Goal: Information Seeking & Learning: Find specific fact

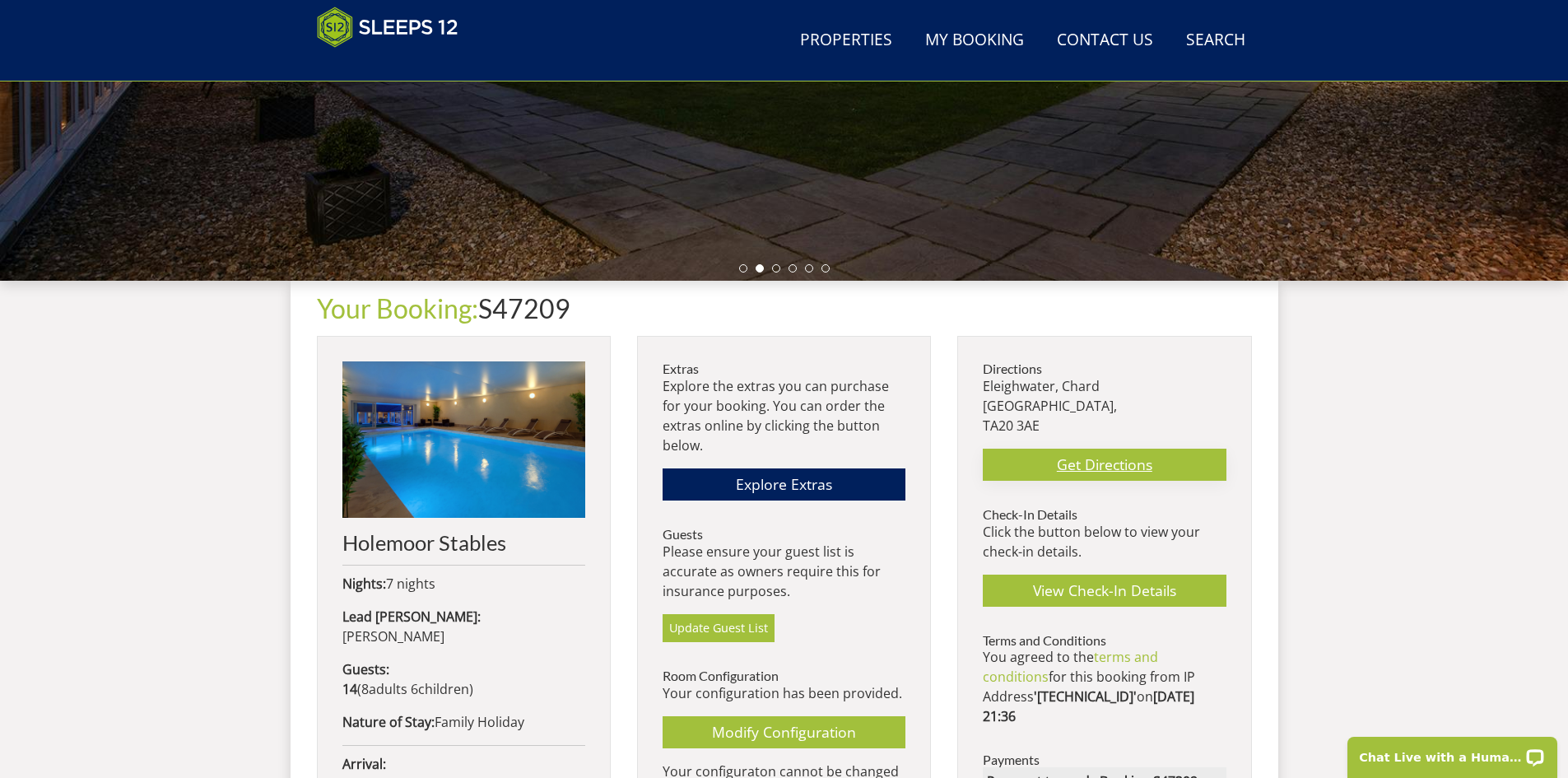
scroll to position [546, 0]
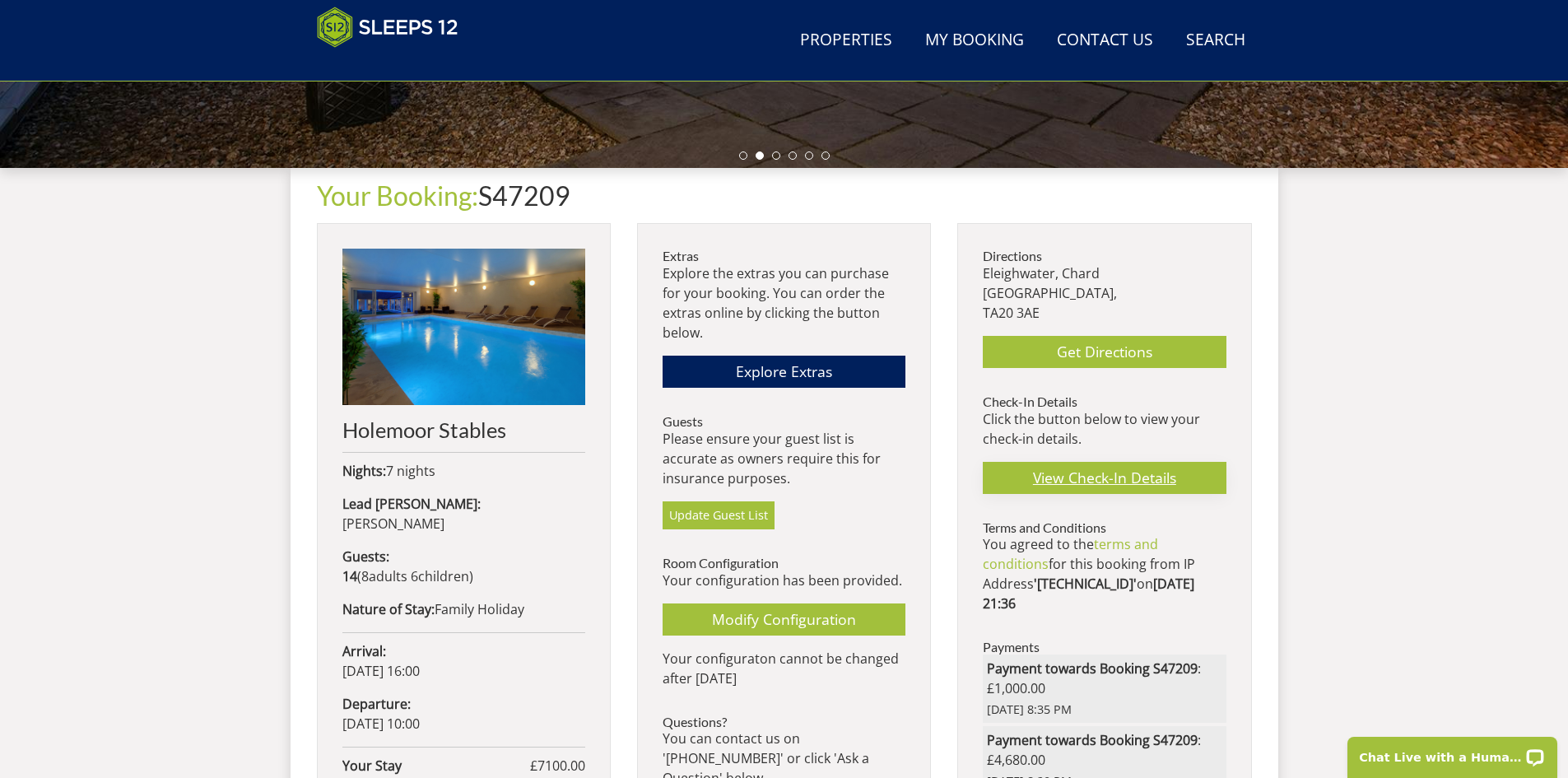
click at [1090, 481] on link "View Check-In Details" at bounding box center [1104, 478] width 243 height 32
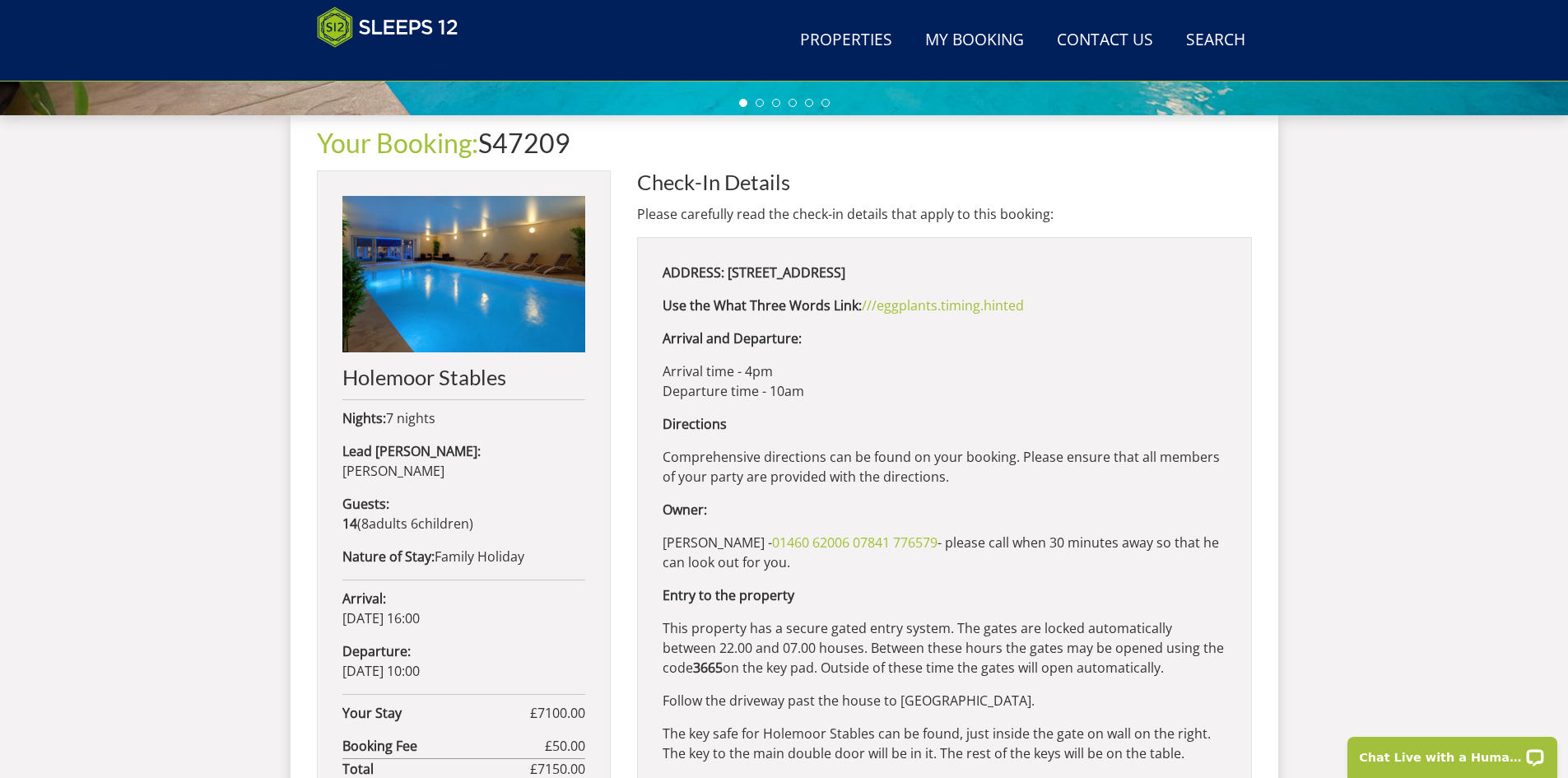
scroll to position [549, 0]
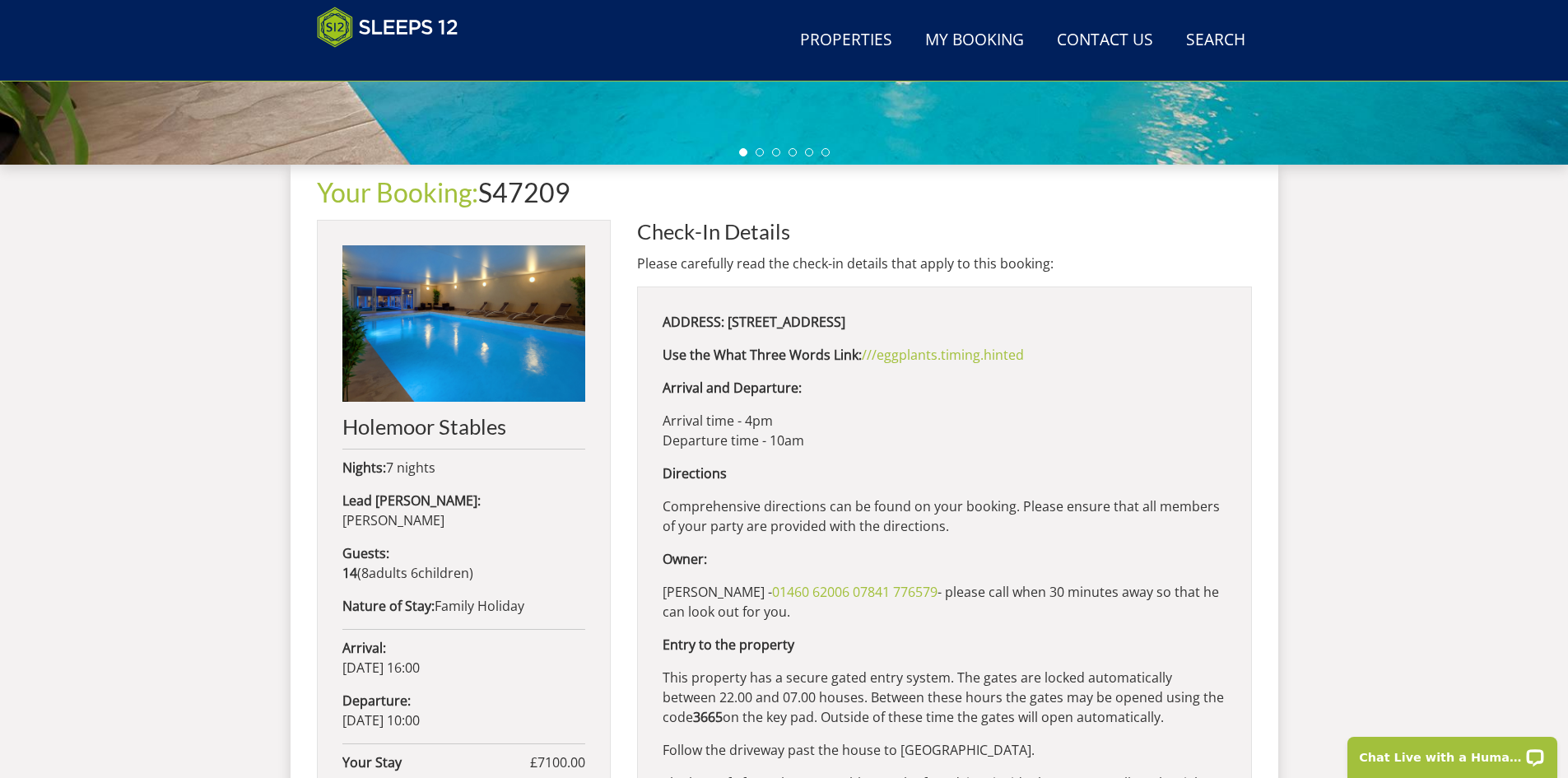
drag, startPoint x: 653, startPoint y: 319, endPoint x: 1098, endPoint y: 320, distance: 445.0
click at [1098, 320] on div "ADDRESS: [STREET_ADDRESS] Use the What Three Words Link: ///eggplants.timing.hi…" at bounding box center [944, 765] width 614 height 957
copy strong "ADDRESS: [STREET_ADDRESS]"
click at [1096, 423] on p "Arrival time - 4pm Departure time - 10am" at bounding box center [944, 430] width 564 height 40
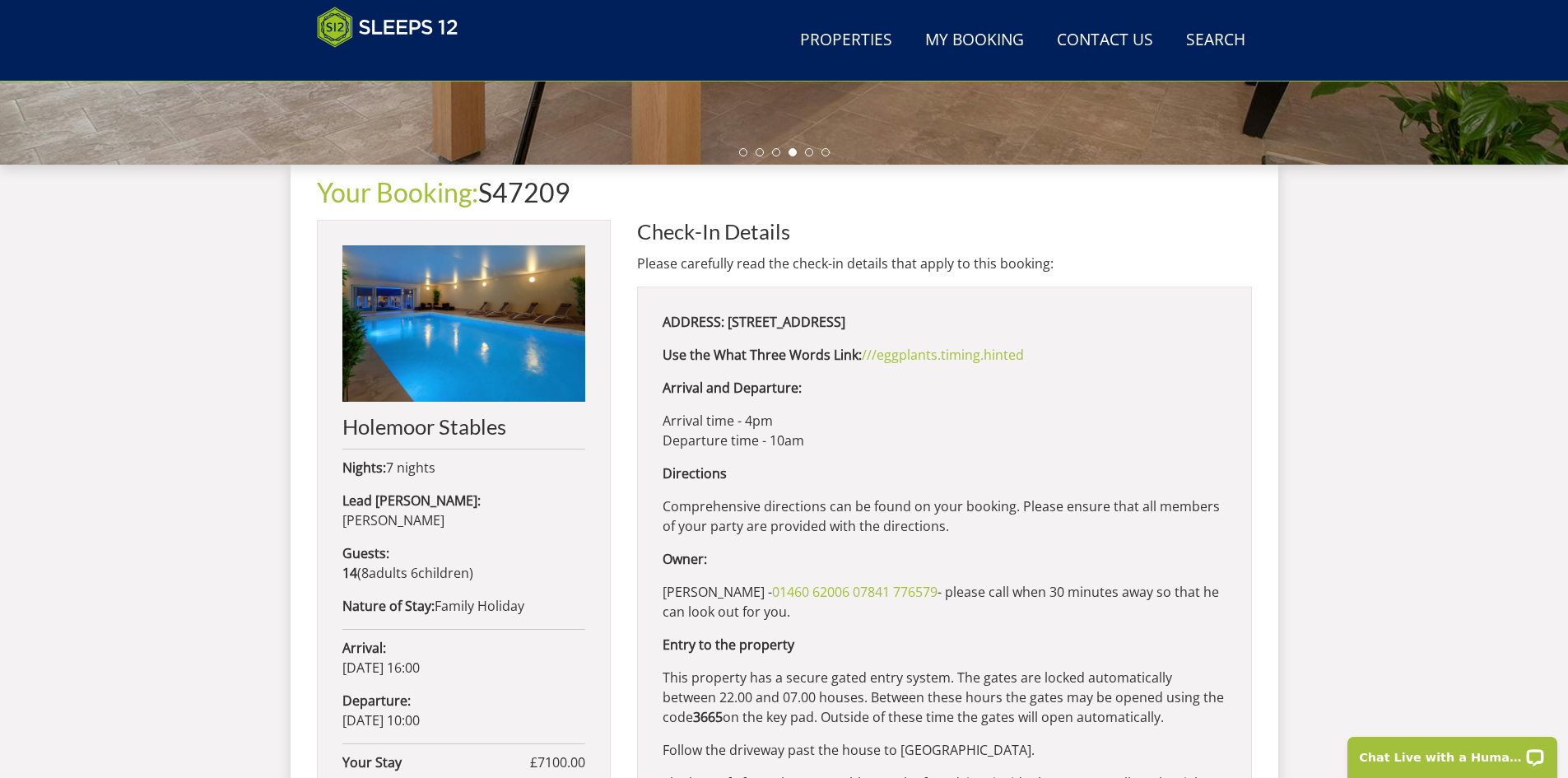
drag, startPoint x: 1098, startPoint y: 317, endPoint x: 728, endPoint y: 314, distance: 370.0
click at [728, 314] on p "ADDRESS: [STREET_ADDRESS]" at bounding box center [944, 321] width 564 height 20
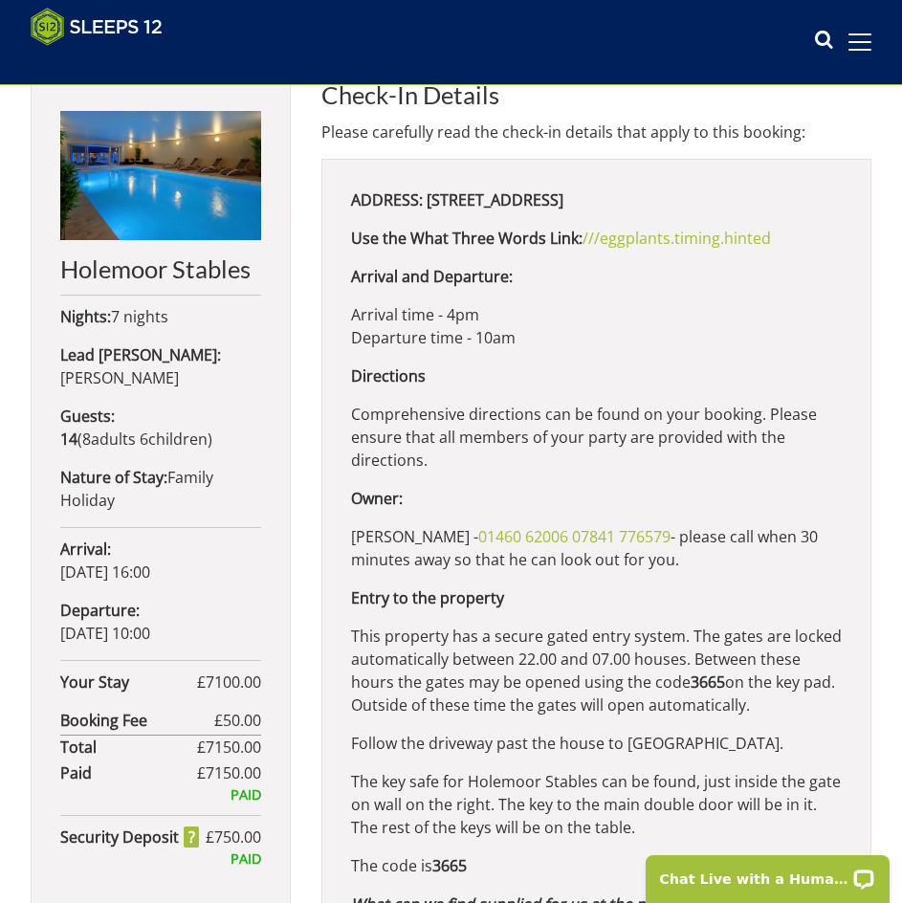
copy strong "[STREET_ADDRESS]"
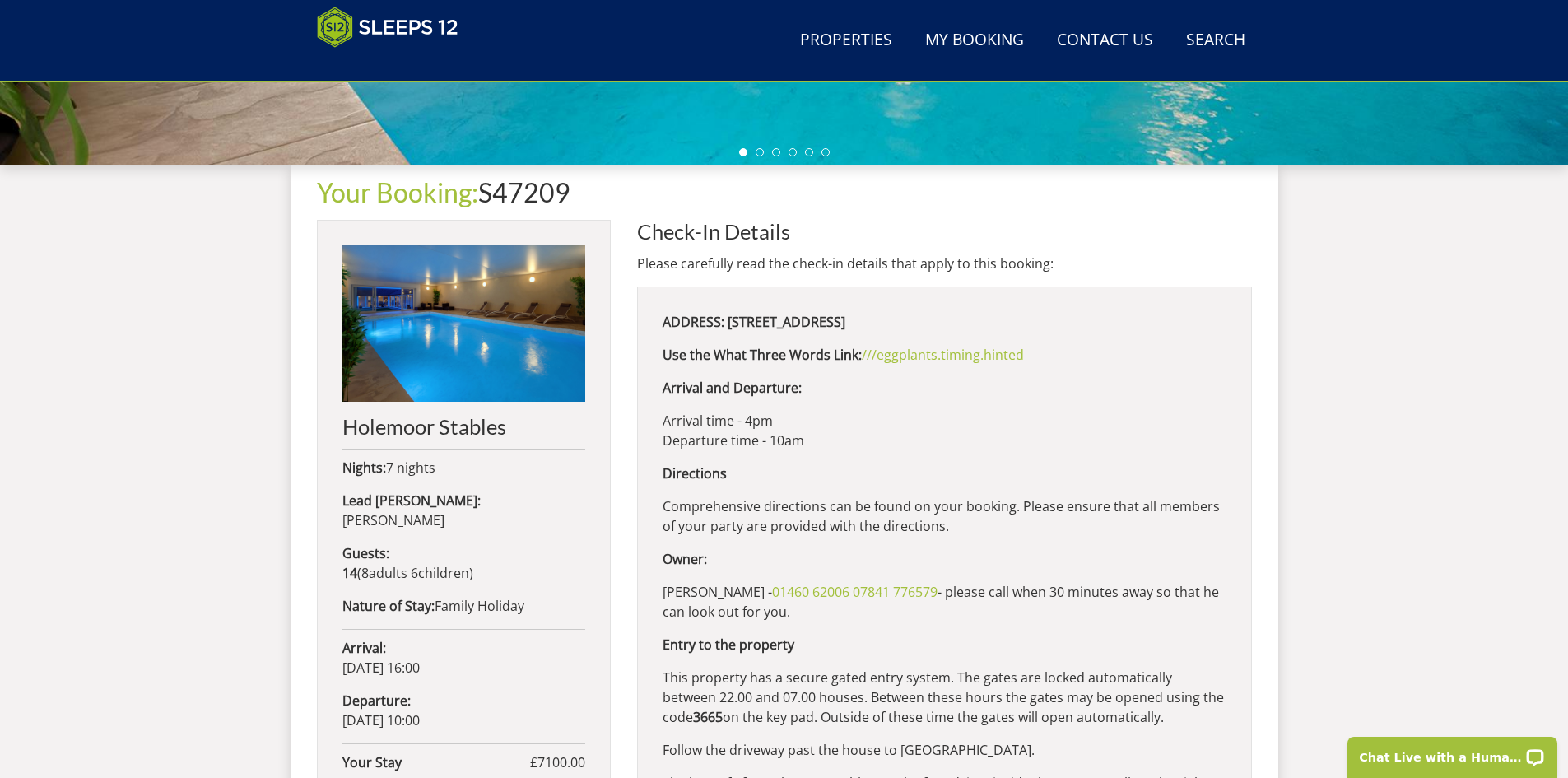
click at [1182, 365] on p "Use the What Three Words Link: ///eggplants.timing.hinted" at bounding box center [944, 355] width 564 height 20
